Goal: Use online tool/utility: Utilize a website feature to perform a specific function

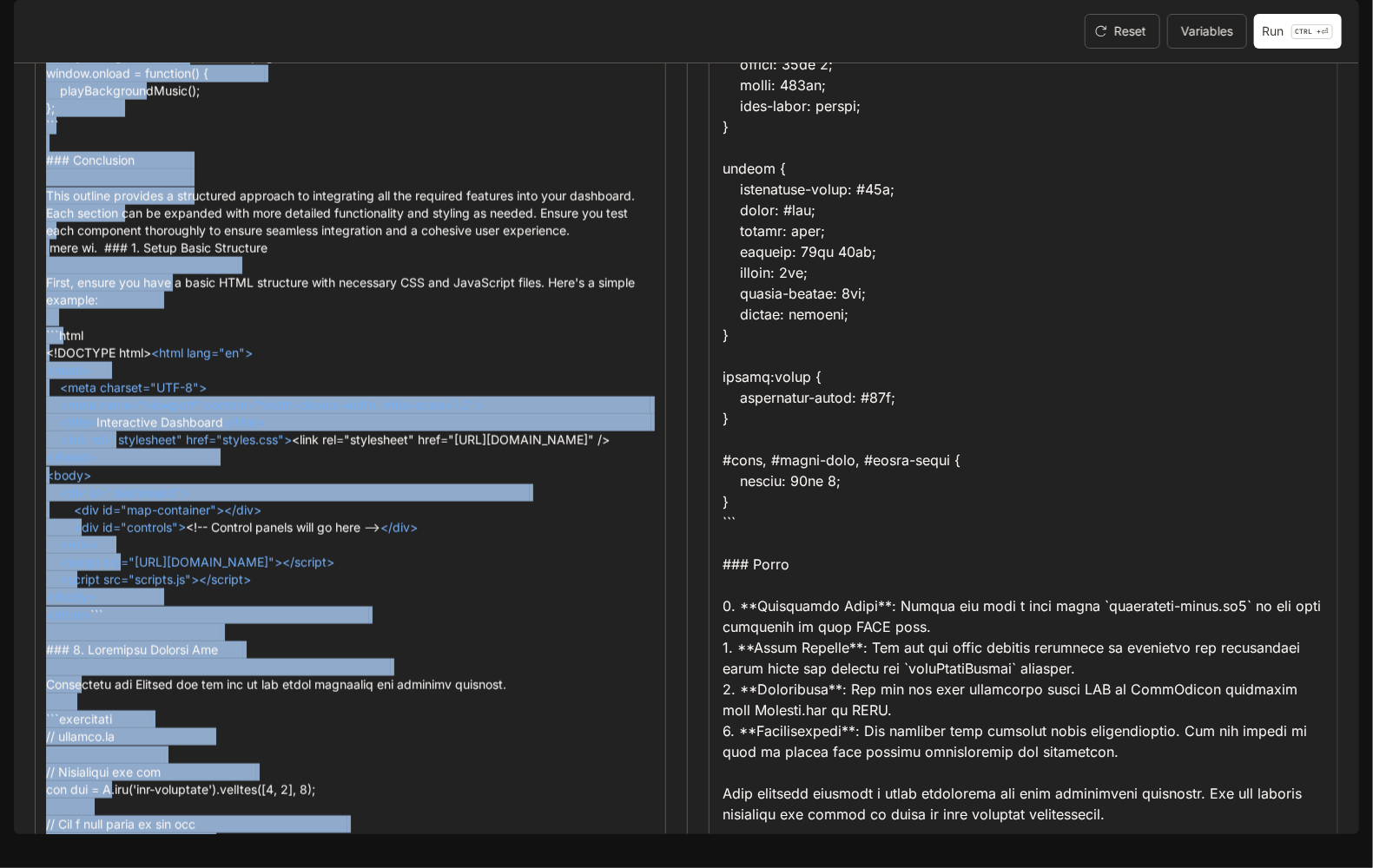
scroll to position [3649, 0]
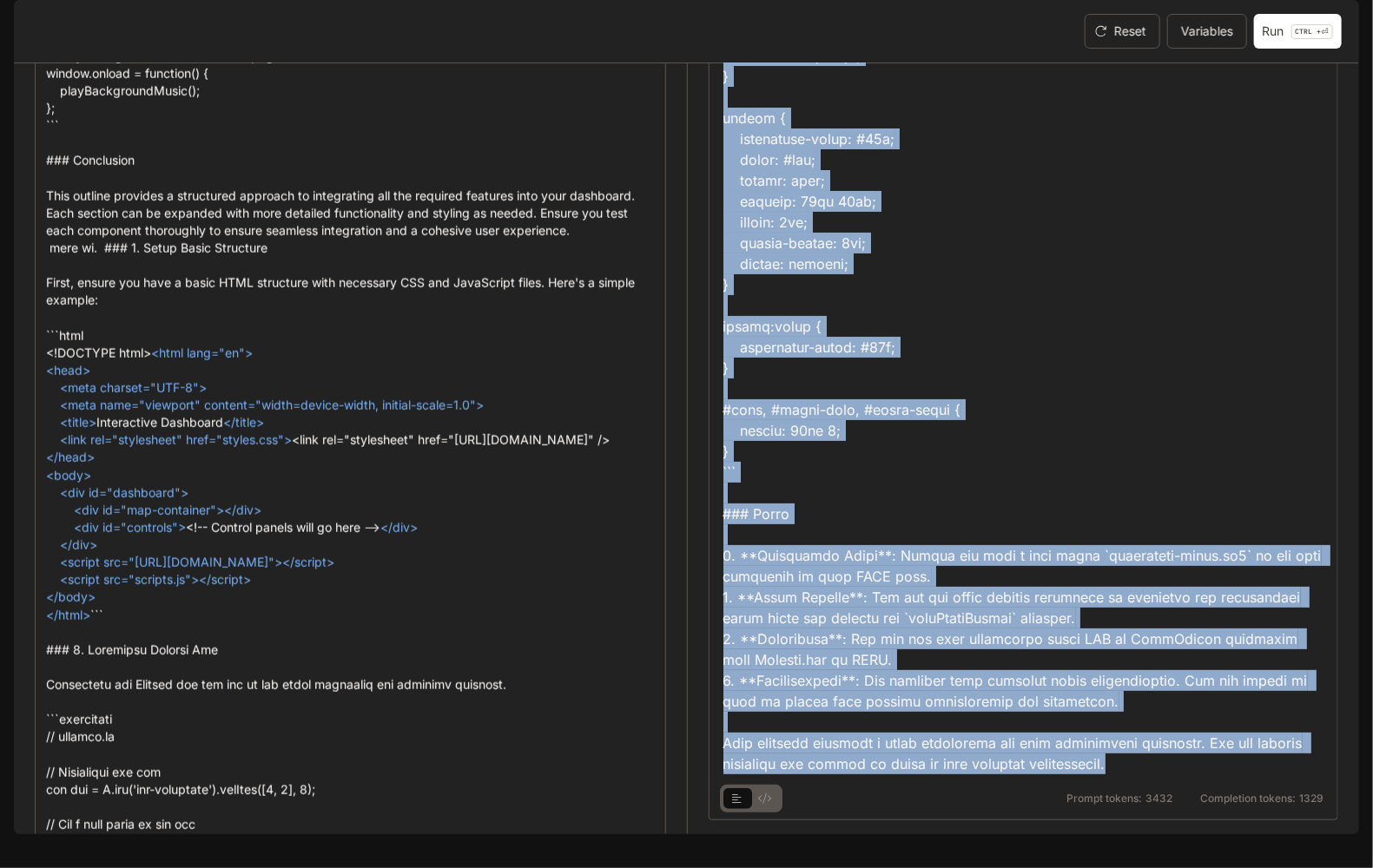
drag, startPoint x: 718, startPoint y: 311, endPoint x: 1225, endPoint y: 790, distance: 697.5
copy div "<!DOCTYPE html> <html lang="en"> <head> <meta charset="UTF-8"> <meta name="view…"
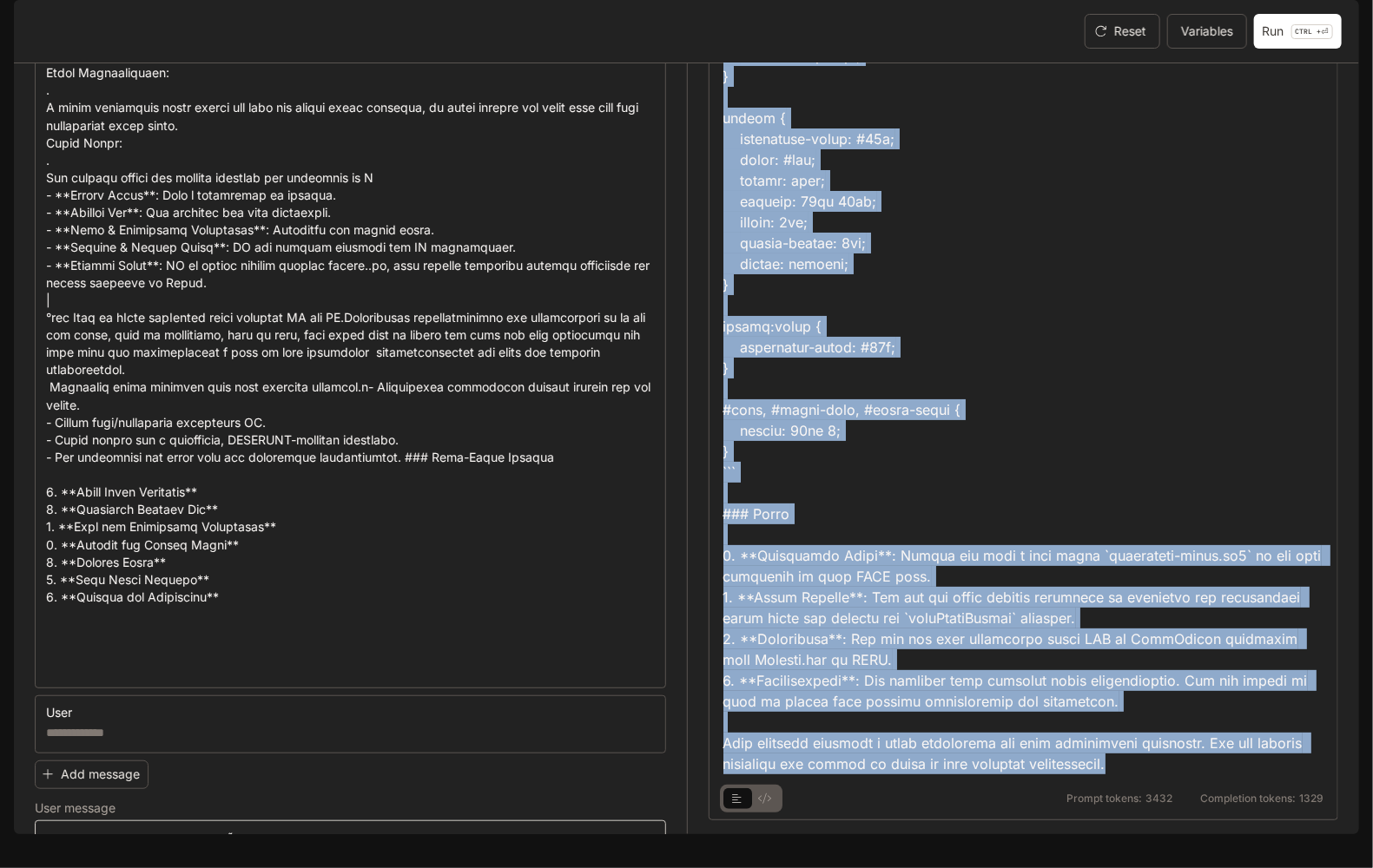
scroll to position [728, 0]
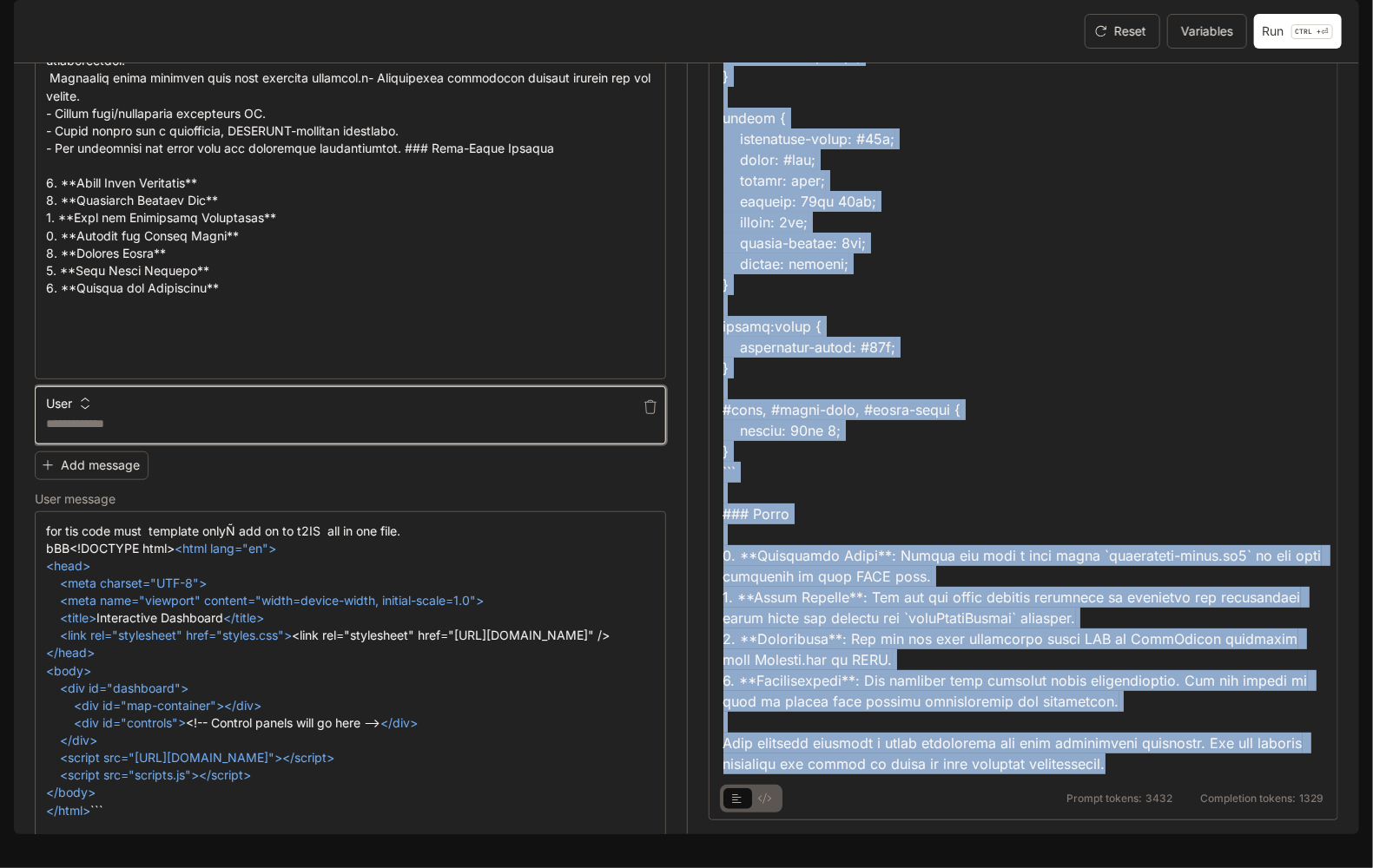
click at [129, 433] on textarea at bounding box center [350, 425] width 608 height 18
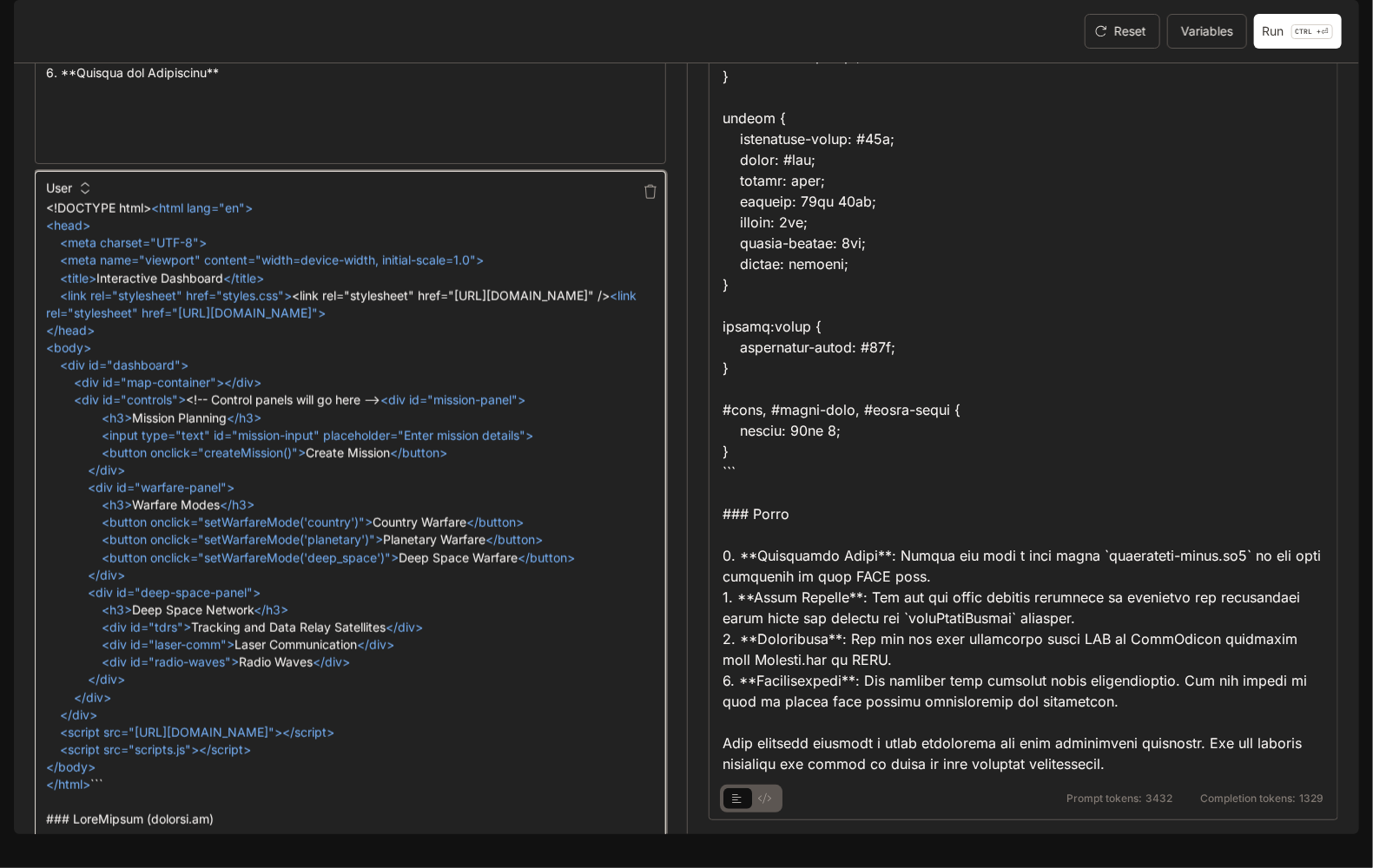
scroll to position [928, 0]
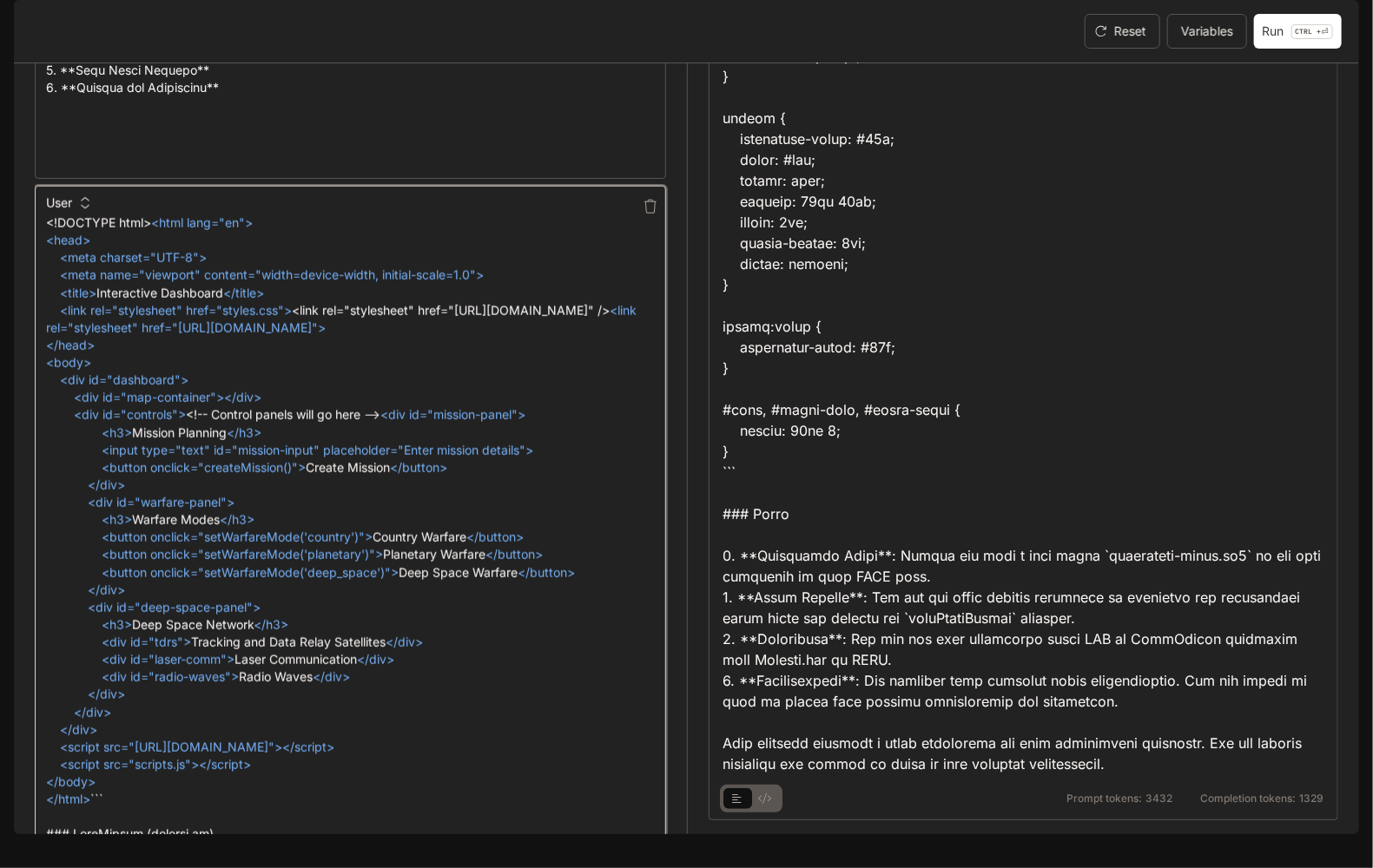
type textarea "**********"
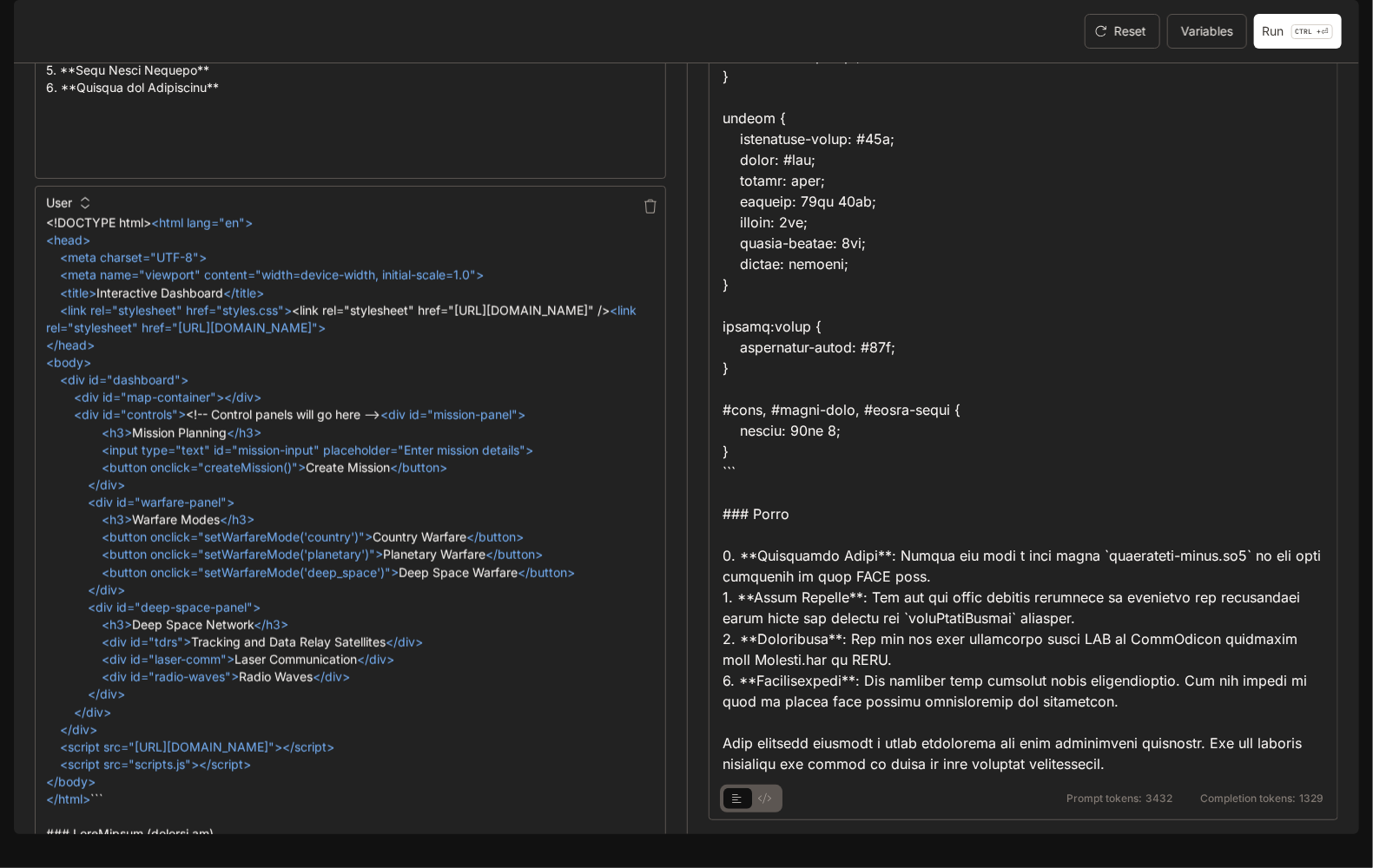
click at [73, 217] on button "User" at bounding box center [67, 203] width 52 height 28
click at [92, 339] on li "Assistant" at bounding box center [90, 337] width 86 height 31
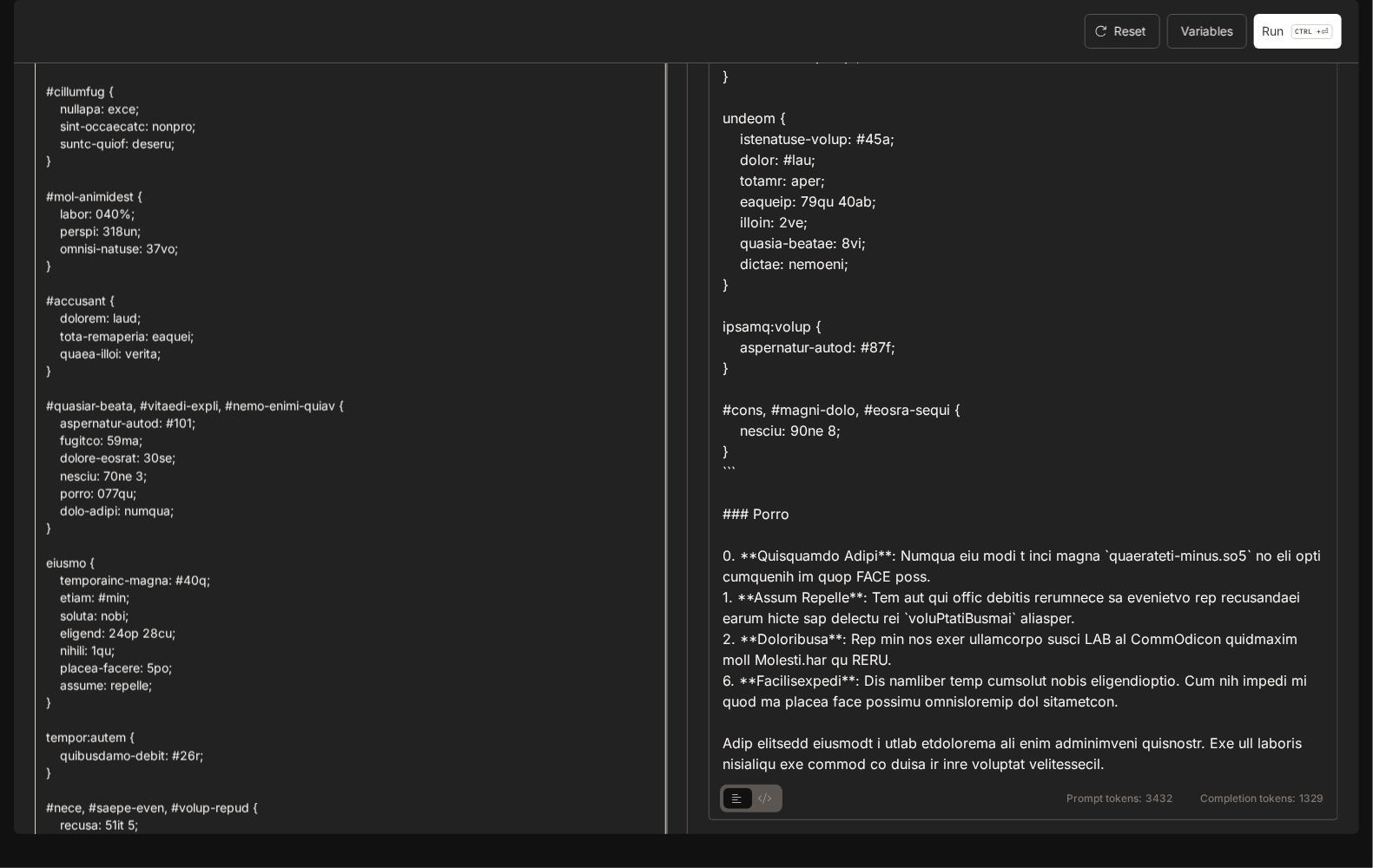
scroll to position [11541, 0]
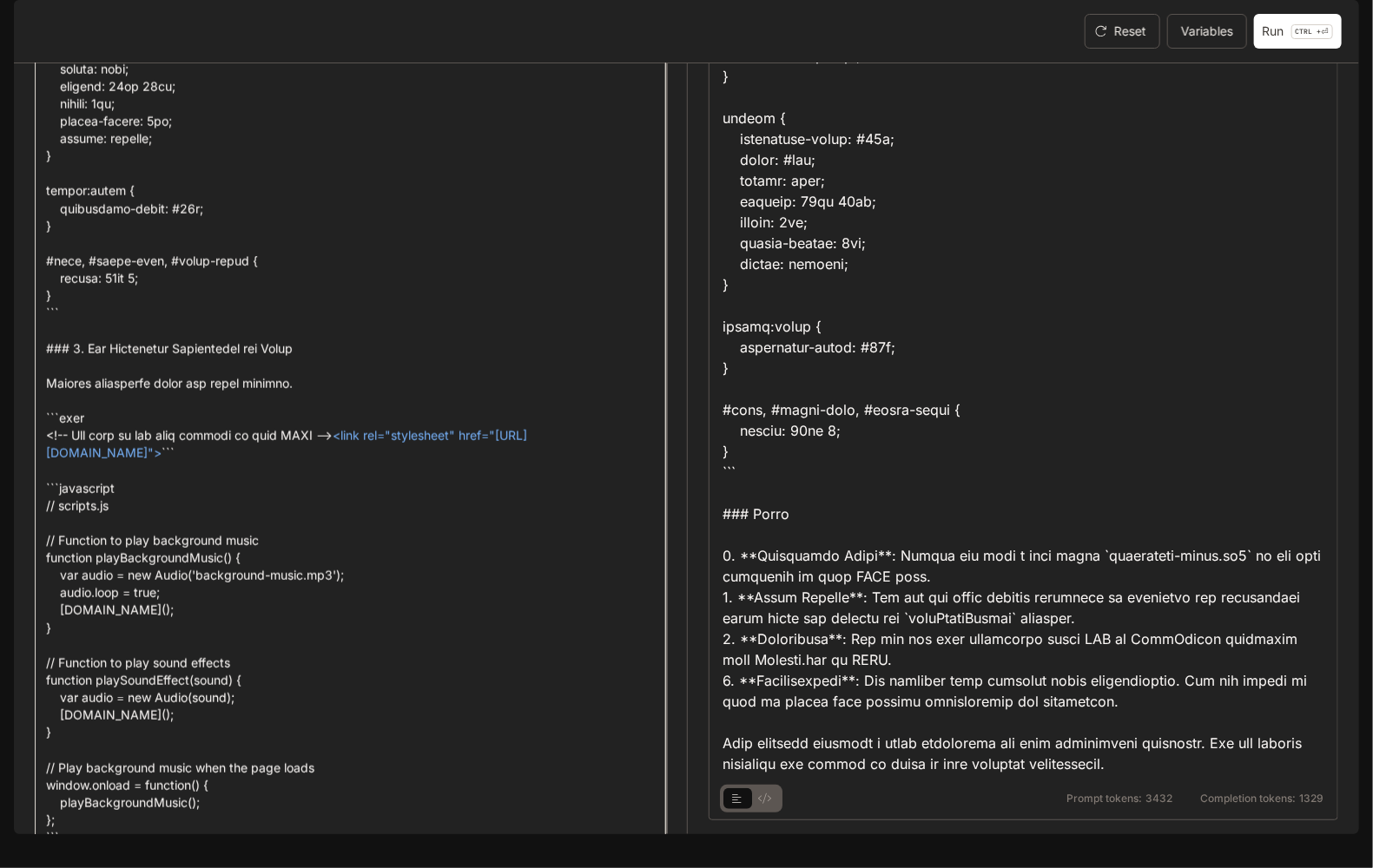
scroll to position [12524, 0]
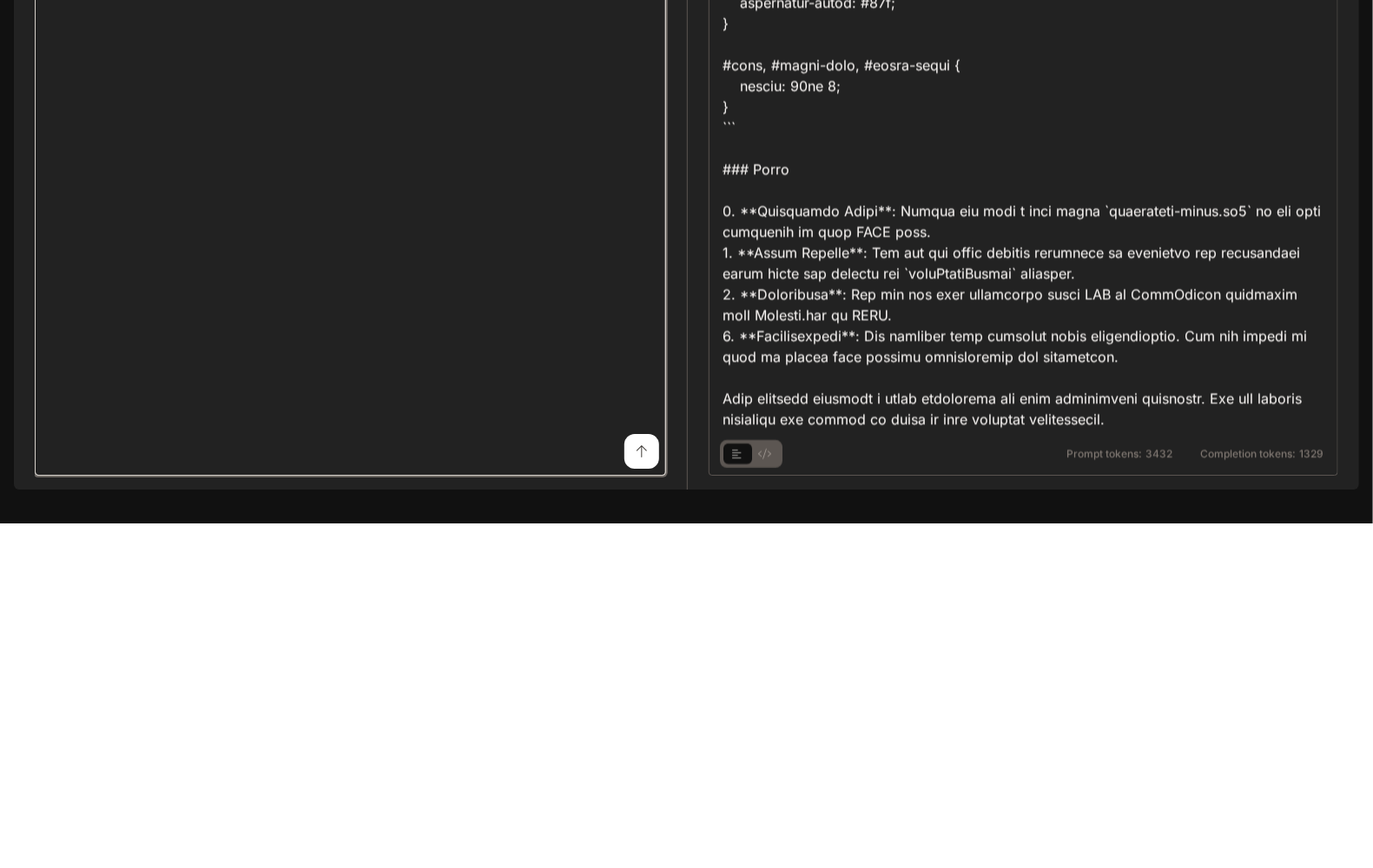
drag, startPoint x: 414, startPoint y: 787, endPoint x: 206, endPoint y: 536, distance: 326.0
click at [114, 793] on textarea at bounding box center [350, 772] width 608 height 73
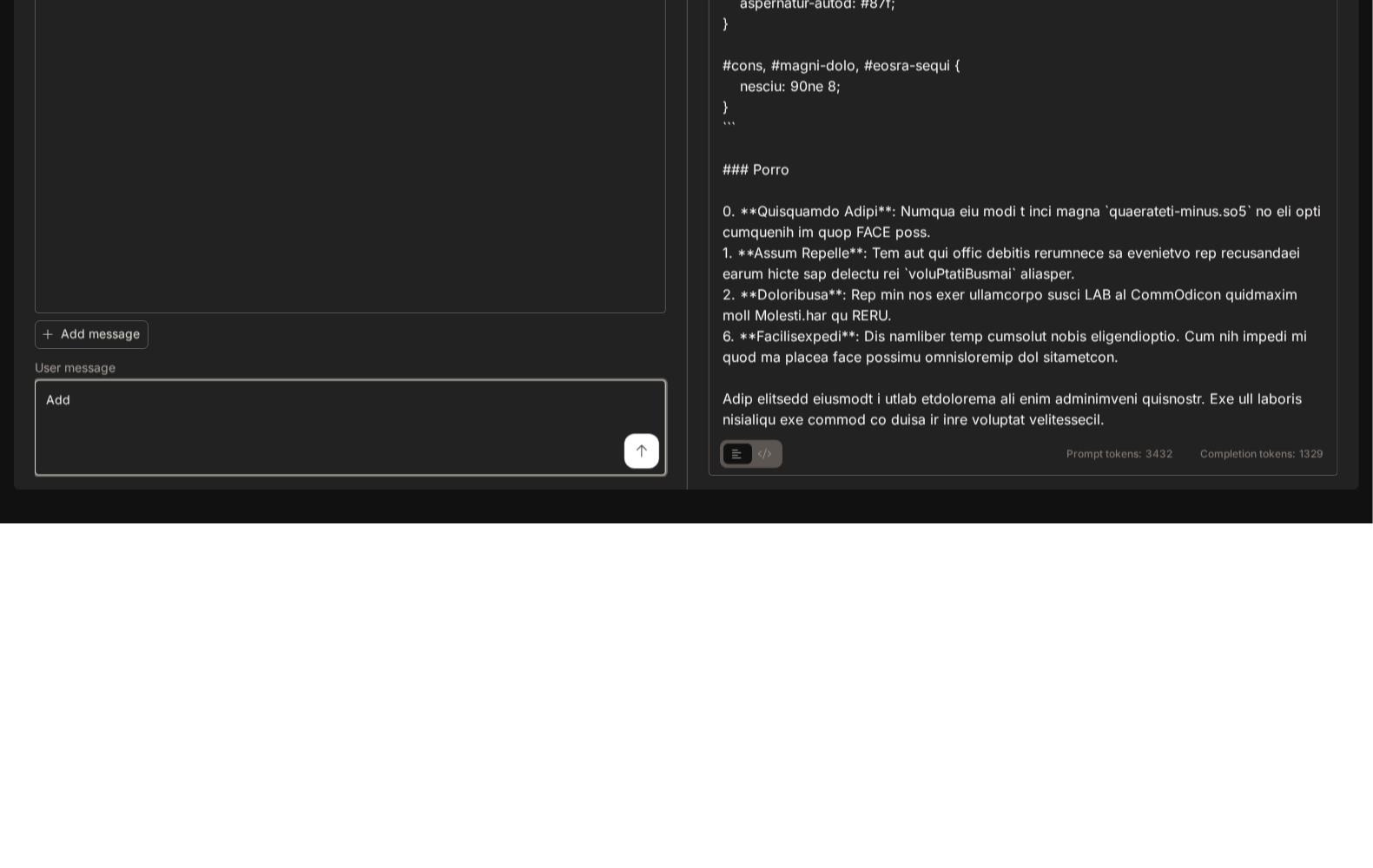
type textarea "*"
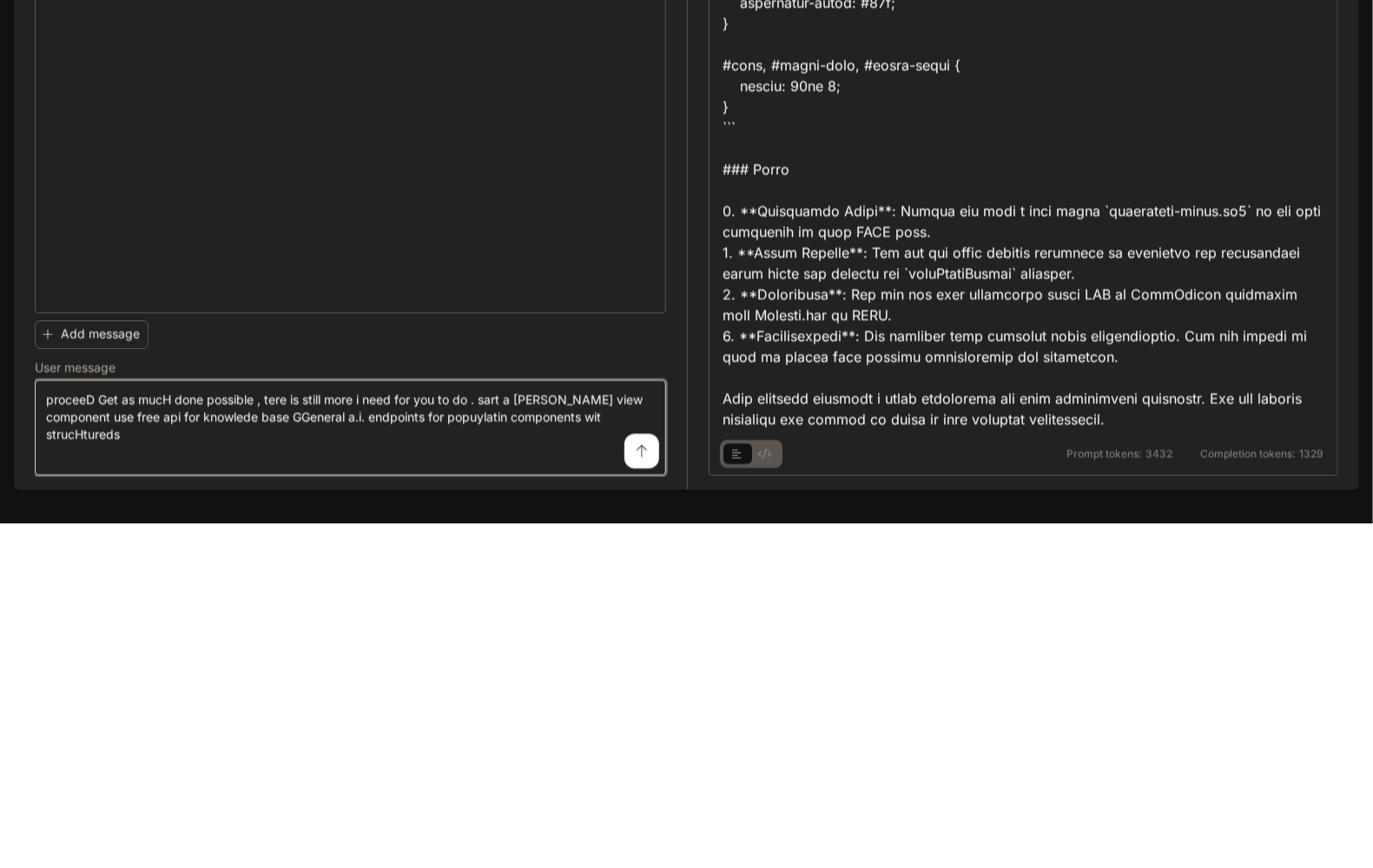
type textarea "**********"
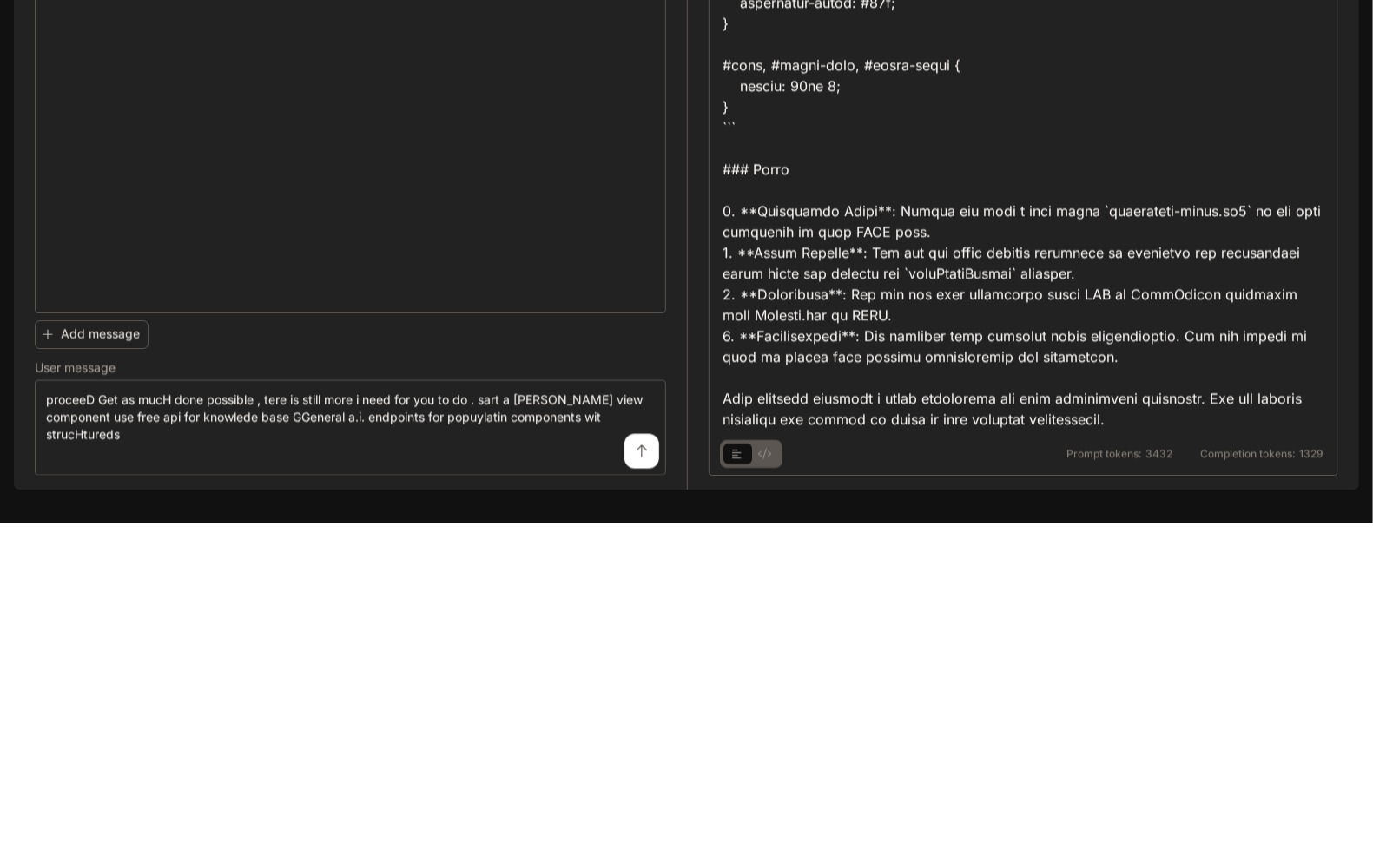
click at [638, 802] on icon "submit" at bounding box center [641, 796] width 10 height 12
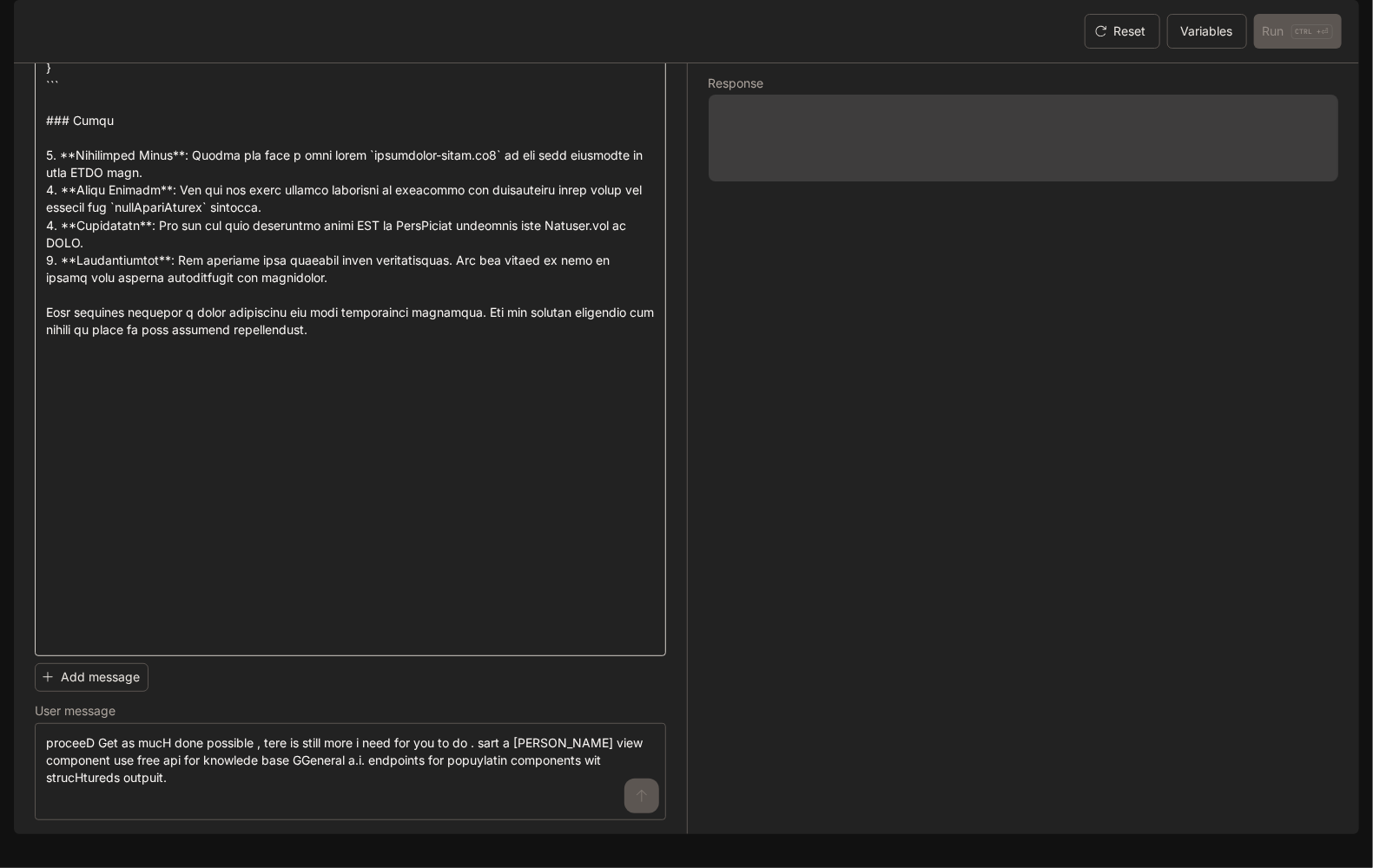
scroll to position [0, 0]
drag, startPoint x: 986, startPoint y: 199, endPoint x: 1008, endPoint y: 196, distance: 22.2
click at [1008, 182] on span at bounding box center [1023, 139] width 631 height 87
click at [1206, 295] on div "Response" at bounding box center [1013, 449] width 652 height 771
